Goal: Task Accomplishment & Management: Manage account settings

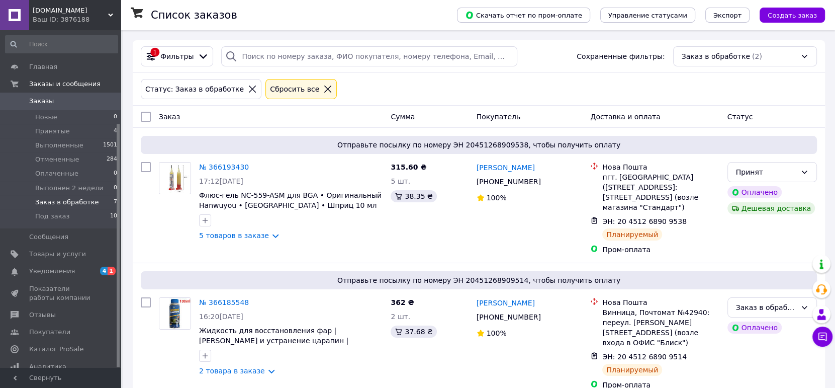
scroll to position [129, 0]
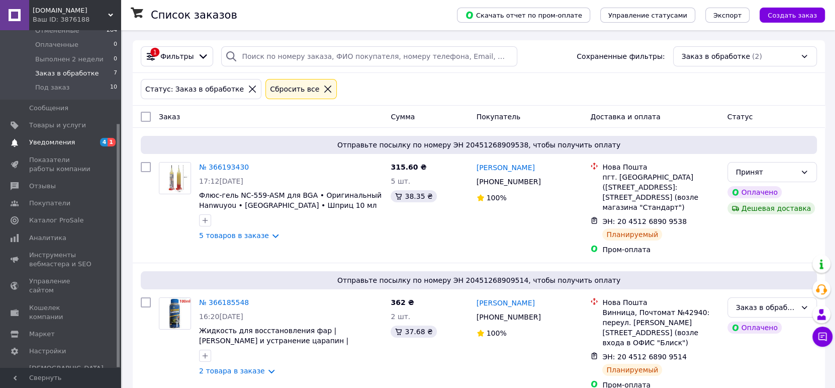
click at [30, 136] on link "Уведомления 4 1" at bounding box center [61, 142] width 123 height 17
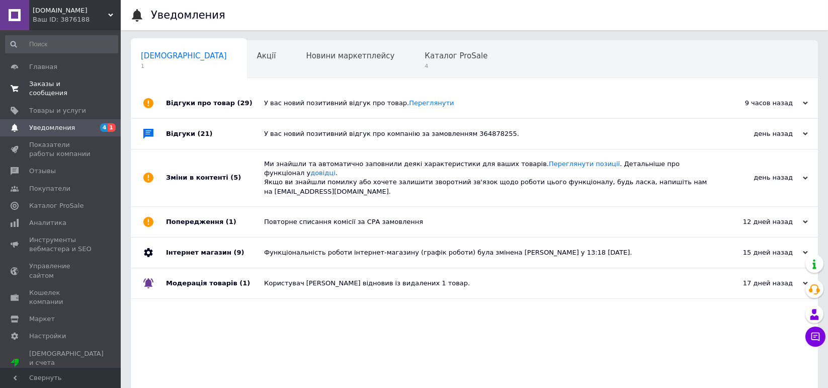
click at [74, 82] on span "Заказы и сообщения" at bounding box center [61, 88] width 64 height 18
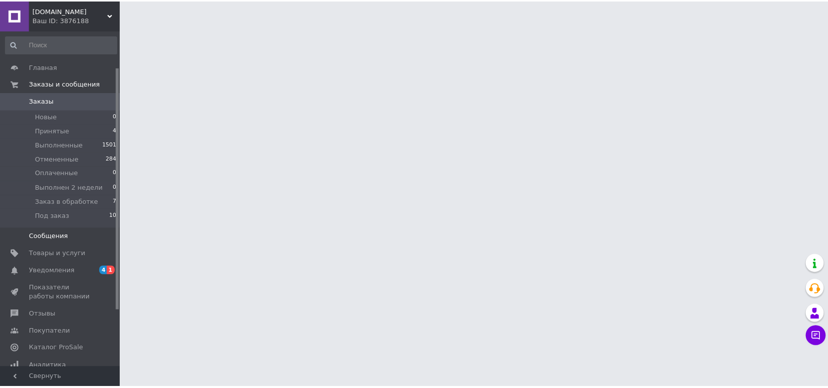
scroll to position [50, 0]
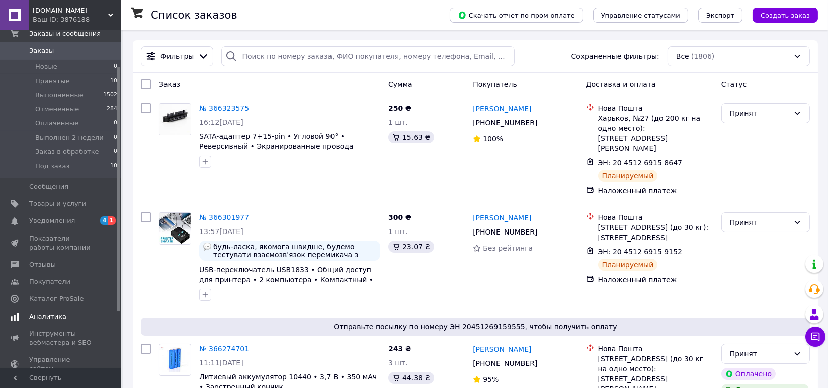
click at [59, 313] on span "Аналитика" at bounding box center [47, 316] width 37 height 9
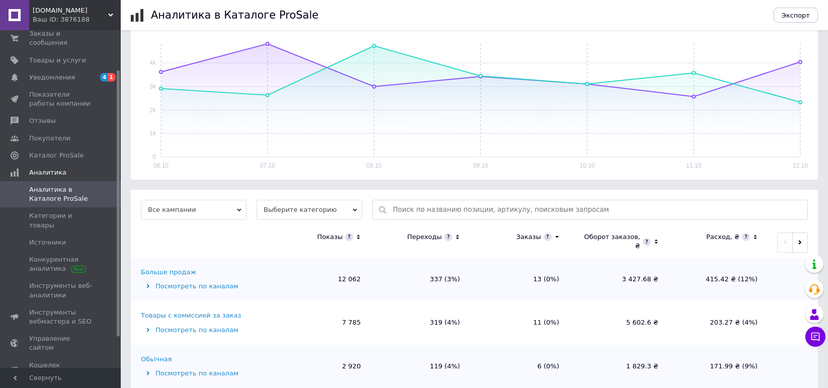
scroll to position [170, 0]
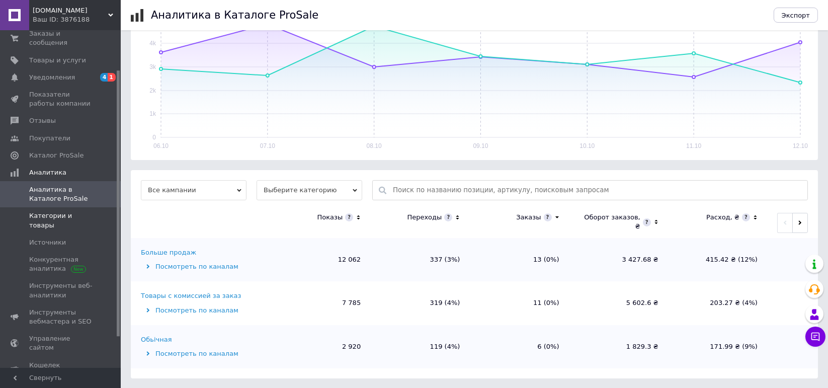
click at [57, 211] on span "Категории и товары" at bounding box center [61, 220] width 64 height 18
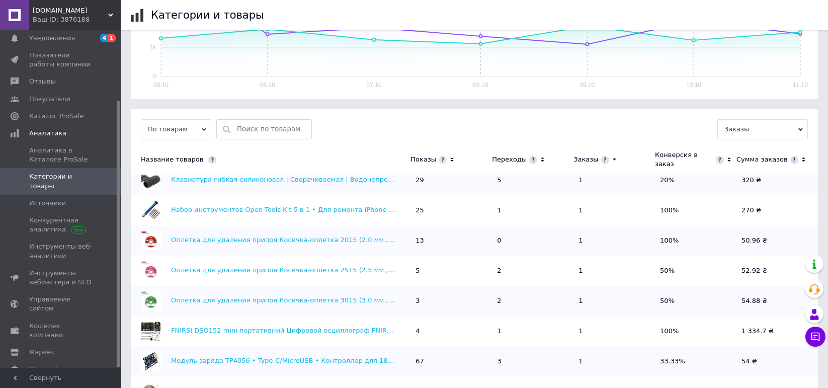
scroll to position [349, 0]
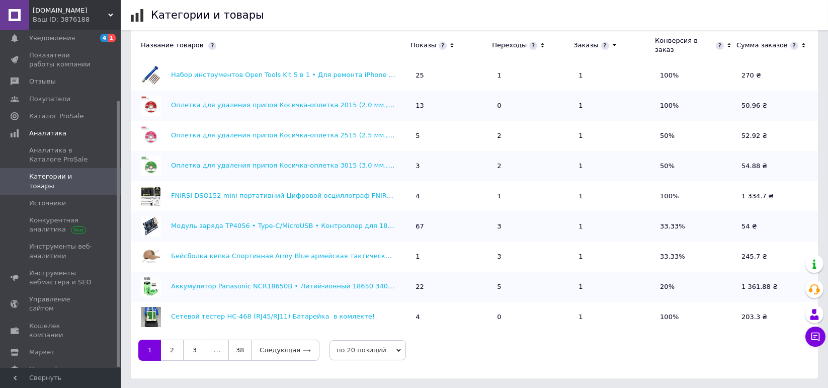
click at [367, 355] on span "по 20 позиций" at bounding box center [367, 350] width 76 height 20
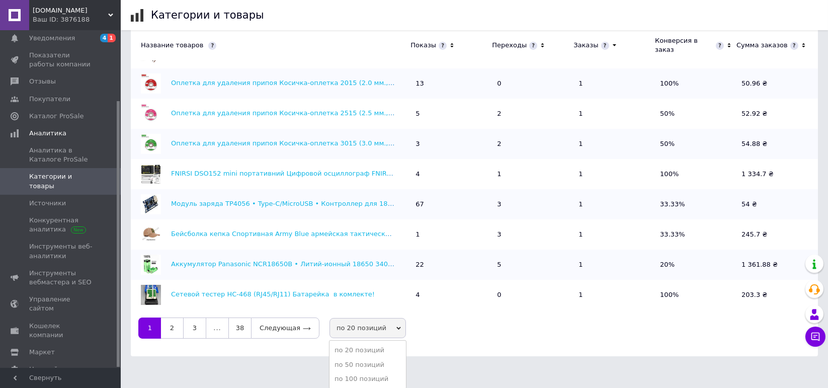
click at [352, 377] on li "по 100 позиций" at bounding box center [367, 379] width 76 height 14
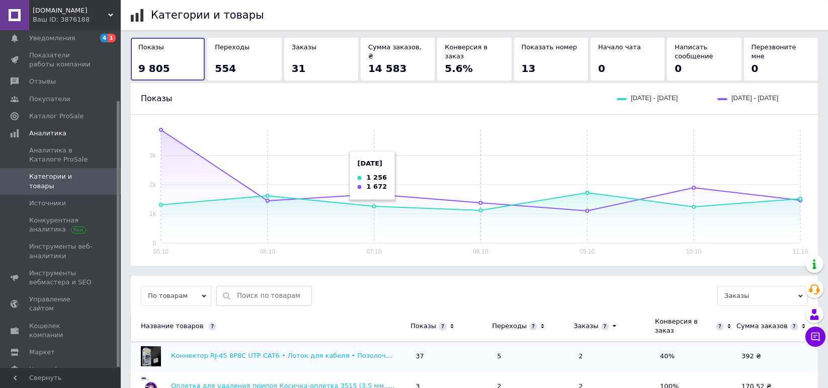
scroll to position [148, 0]
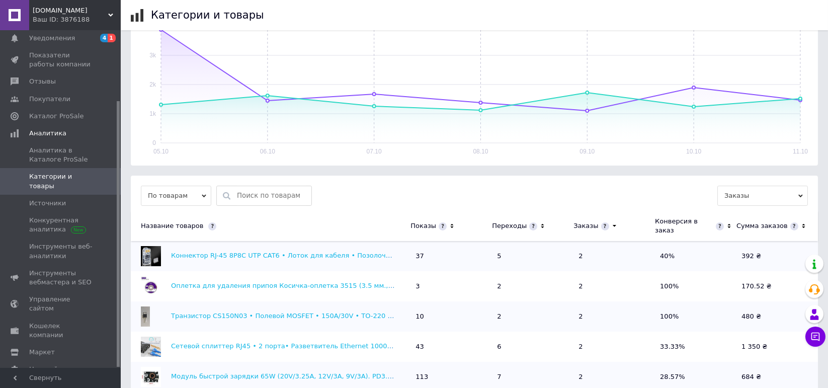
click at [450, 222] on icon at bounding box center [452, 226] width 7 height 9
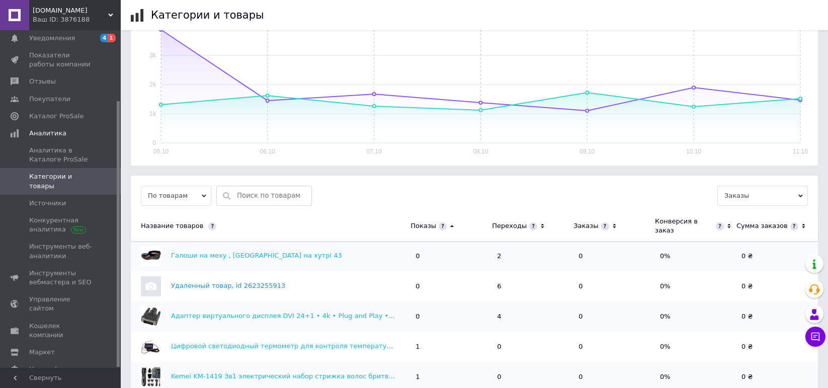
click at [450, 222] on icon at bounding box center [452, 226] width 7 height 9
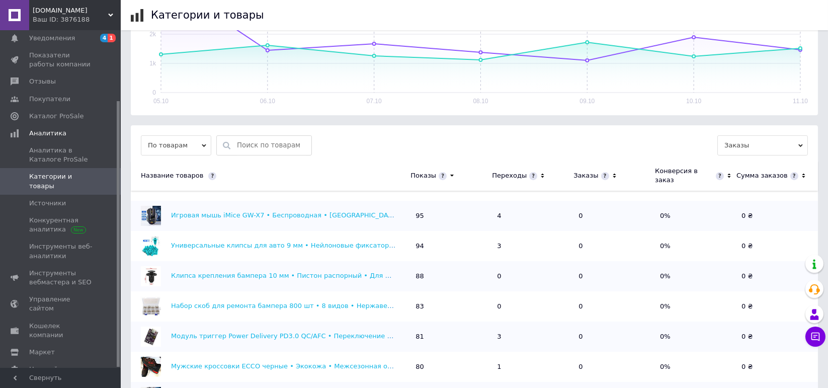
scroll to position [0, 0]
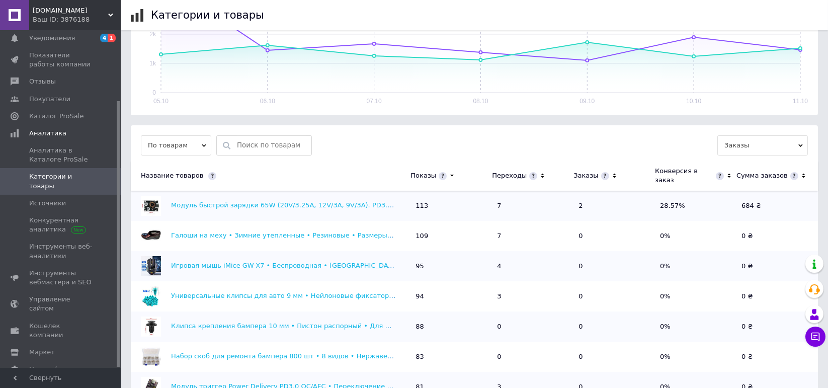
drag, startPoint x: 316, startPoint y: 230, endPoint x: 319, endPoint y: 224, distance: 6.3
drag, startPoint x: 319, startPoint y: 224, endPoint x: 342, endPoint y: 249, distance: 33.5
click at [342, 249] on td "Галоши на меху • Зимние утепленные • Резиновые • Размеры 37-44" at bounding box center [271, 236] width 280 height 30
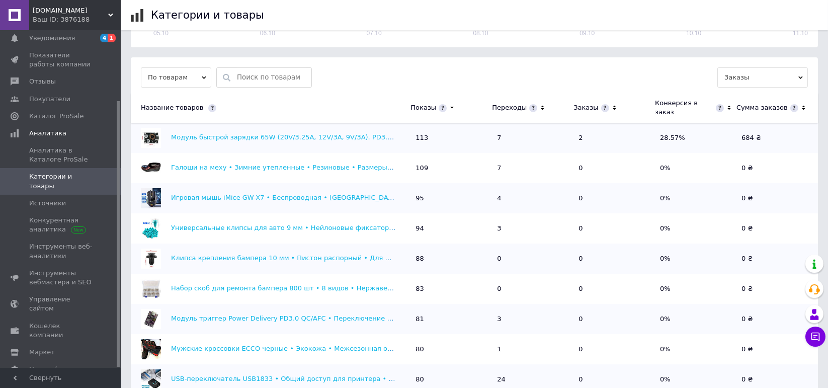
scroll to position [316, 0]
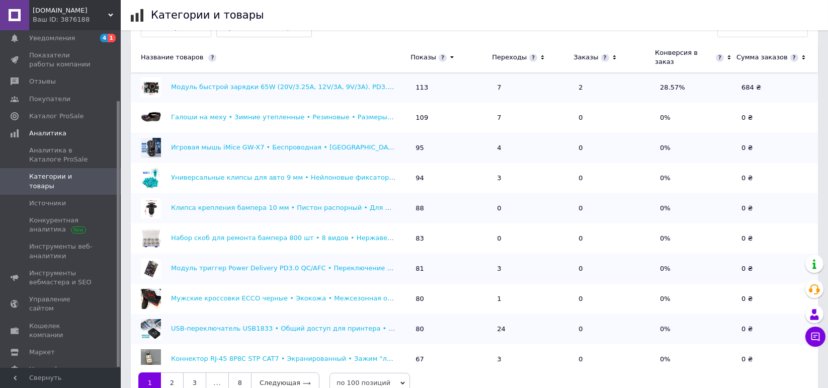
click at [539, 55] on icon at bounding box center [542, 57] width 7 height 9
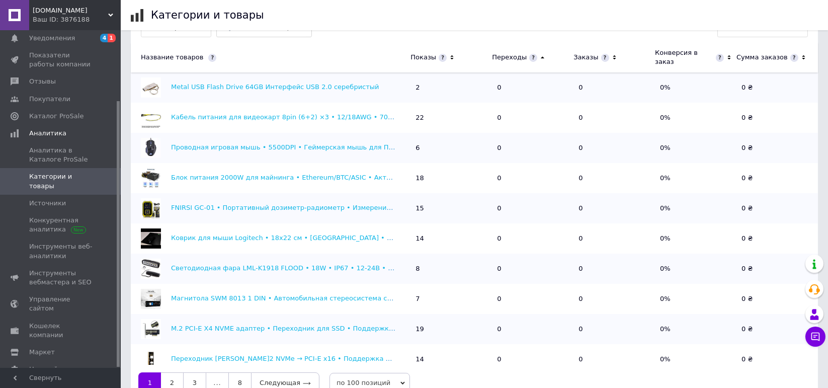
click at [539, 55] on icon at bounding box center [542, 57] width 7 height 9
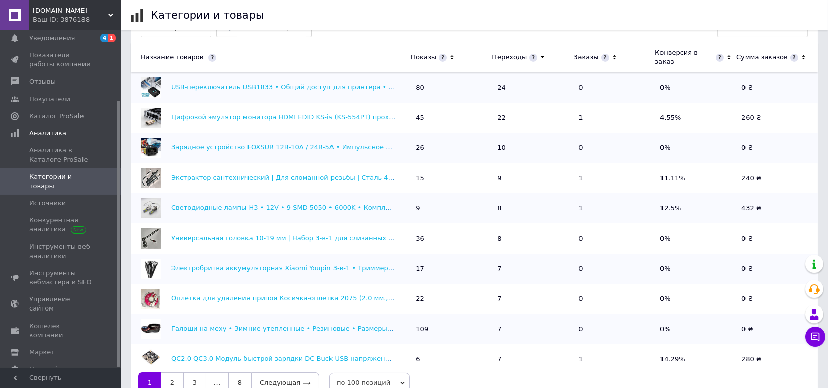
click at [539, 55] on icon at bounding box center [542, 57] width 7 height 9
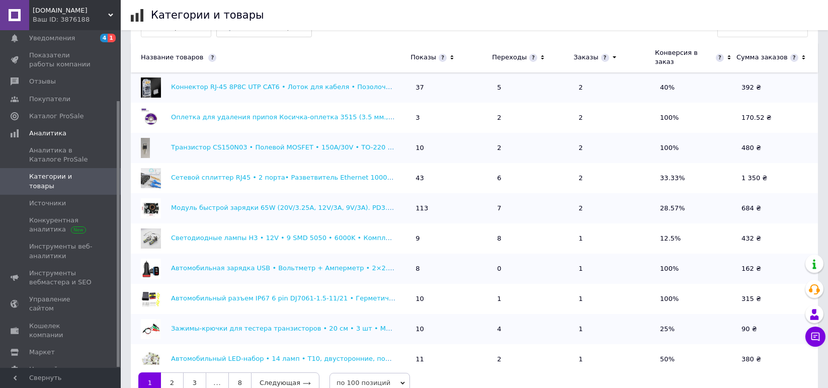
click at [539, 55] on icon at bounding box center [542, 57] width 7 height 9
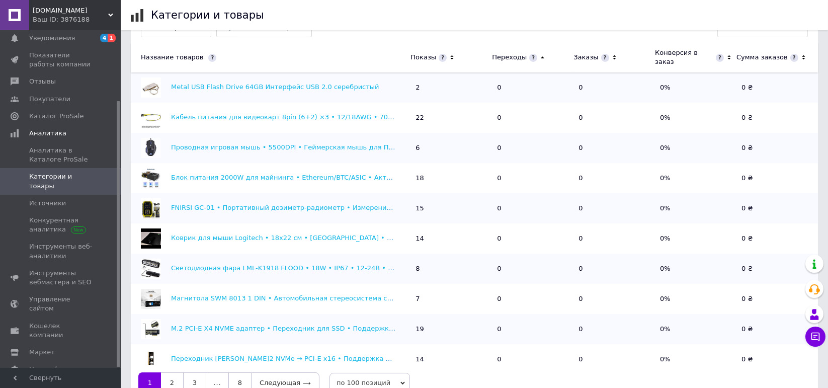
click at [539, 56] on icon at bounding box center [542, 57] width 7 height 9
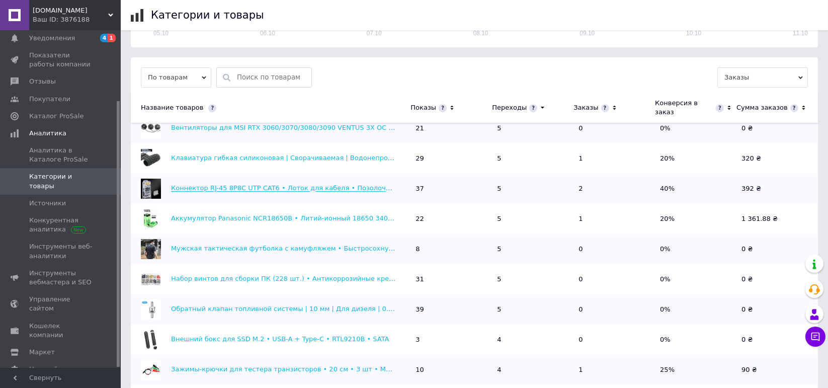
scroll to position [604, 0]
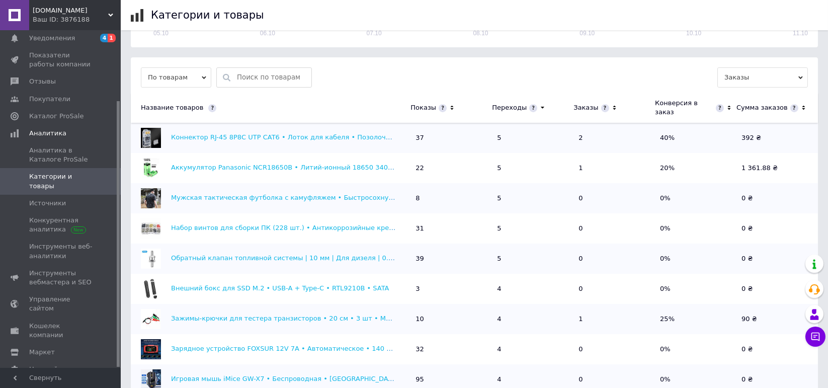
drag, startPoint x: 318, startPoint y: 225, endPoint x: 359, endPoint y: 206, distance: 44.8
click at [359, 206] on div "Мужская тактическая футболка с камуфляжем • Быстросохнущая • 2XL-3XL • Для спор…" at bounding box center [268, 198] width 275 height 20
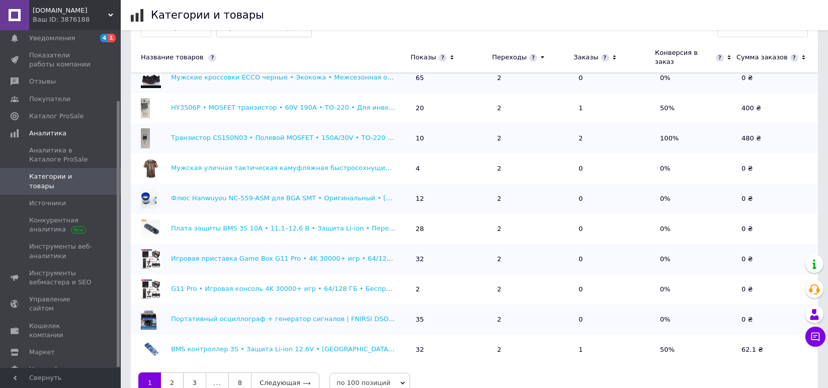
scroll to position [349, 0]
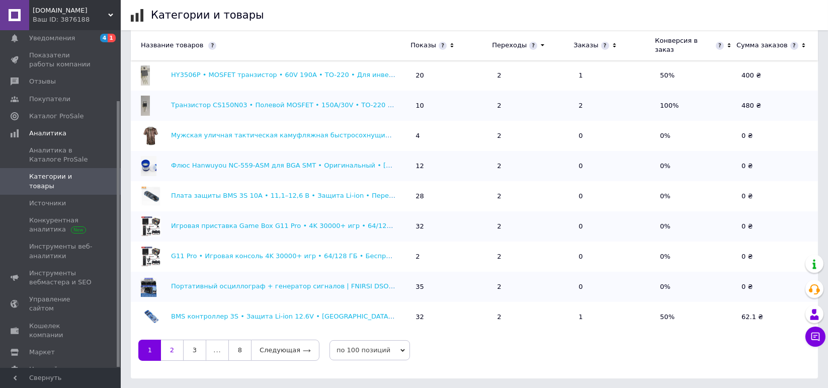
click at [171, 351] on link "2" at bounding box center [172, 350] width 22 height 21
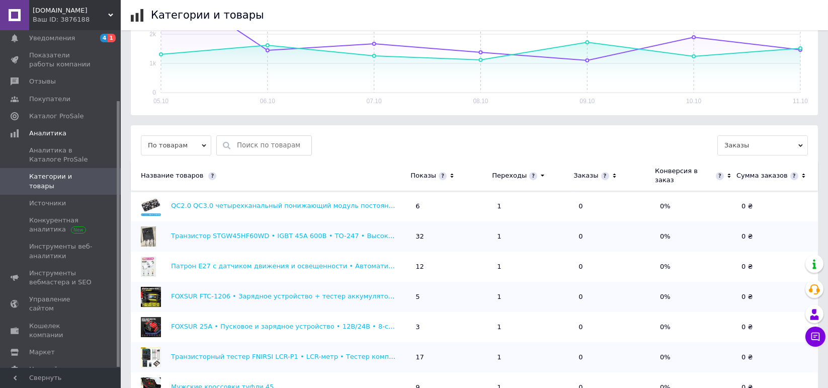
scroll to position [2666, 0]
